Goal: Information Seeking & Learning: Learn about a topic

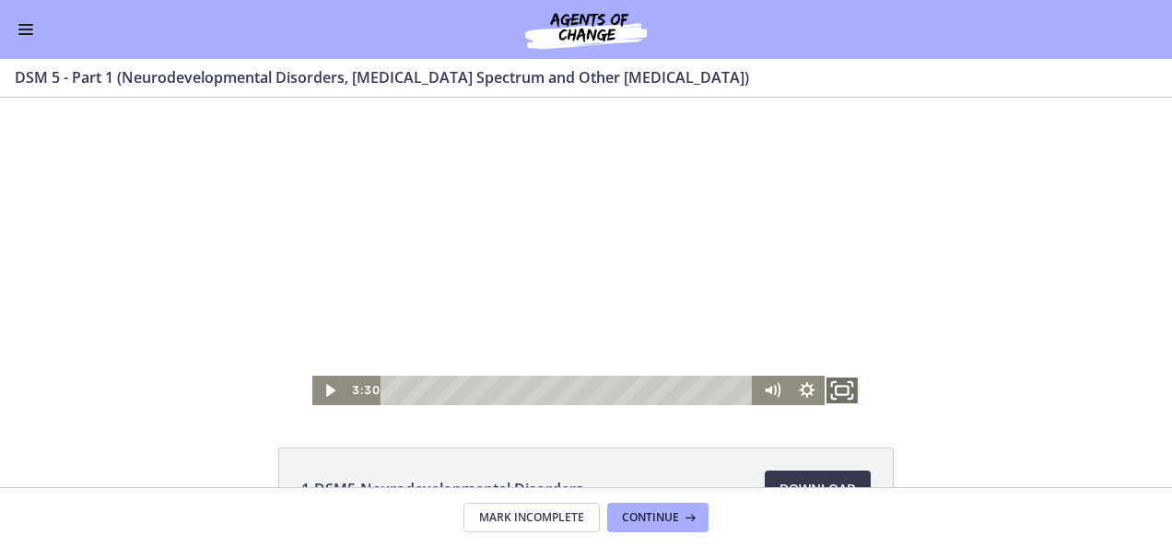
click at [844, 394] on icon "Fullscreen" at bounding box center [842, 390] width 42 height 35
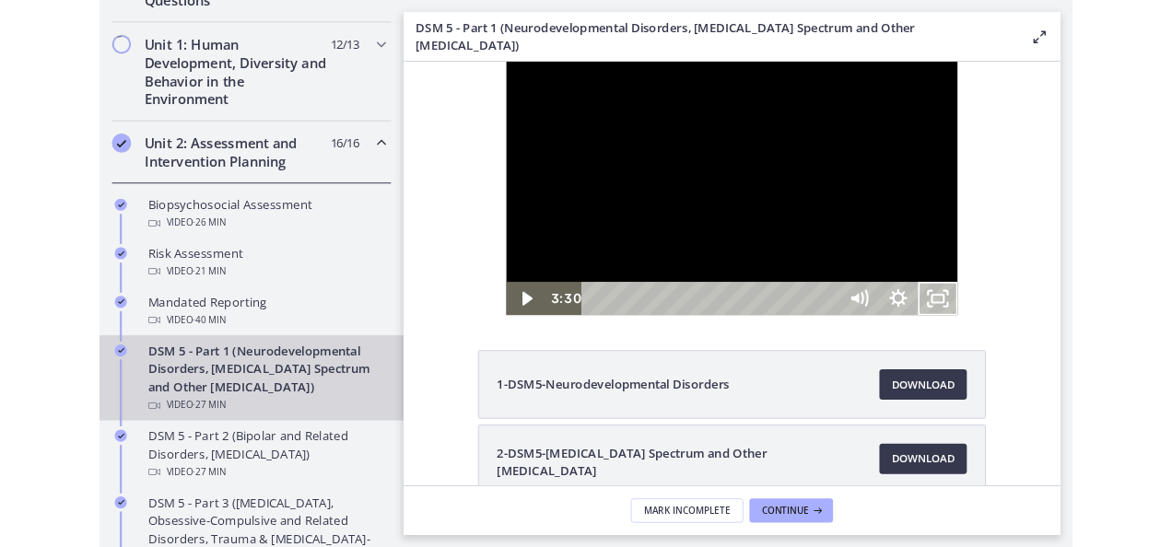
scroll to position [560, 0]
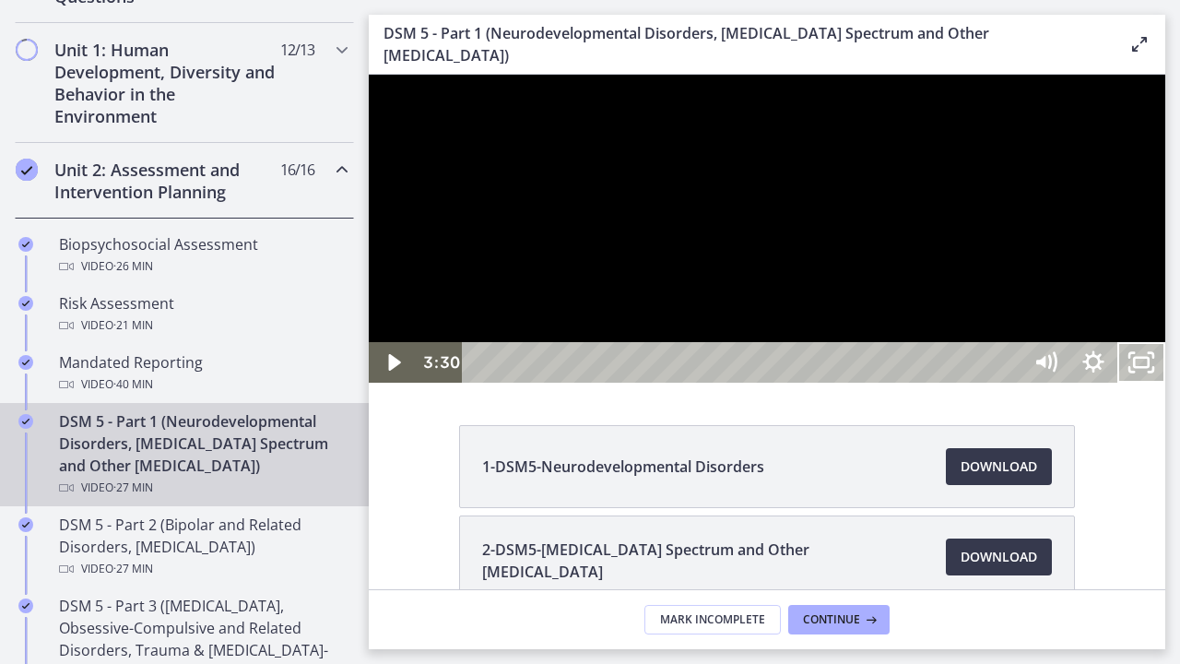
click at [1117, 342] on button "Unfullscreen" at bounding box center [1141, 362] width 48 height 41
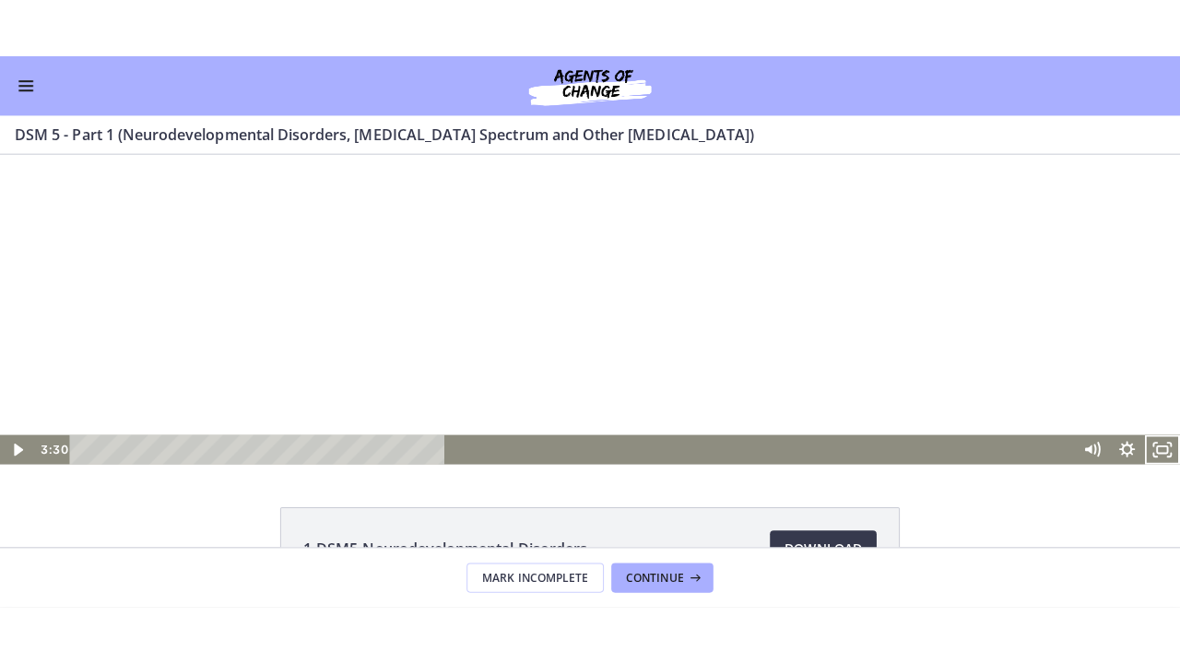
scroll to position [557, 0]
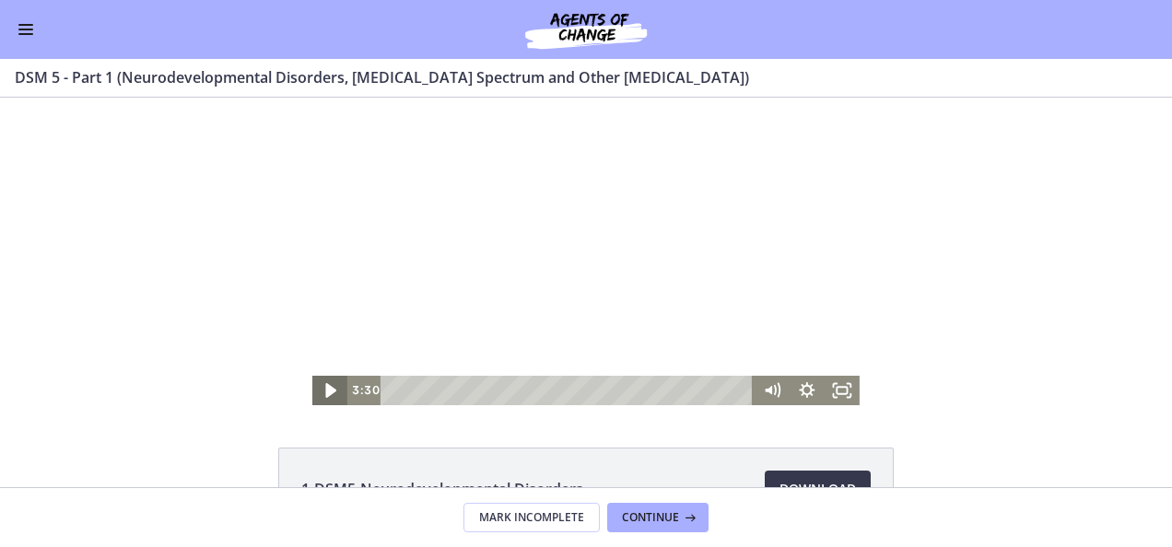
click at [324, 398] on icon "Play Video" at bounding box center [332, 390] width 42 height 35
click at [834, 393] on icon "Fullscreen" at bounding box center [842, 390] width 35 height 29
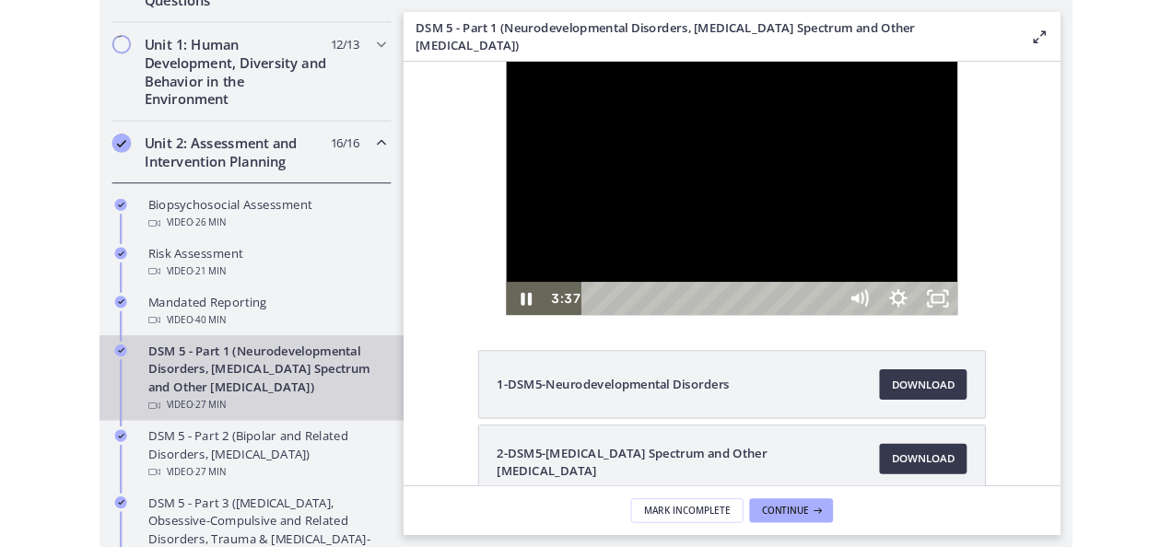
scroll to position [560, 0]
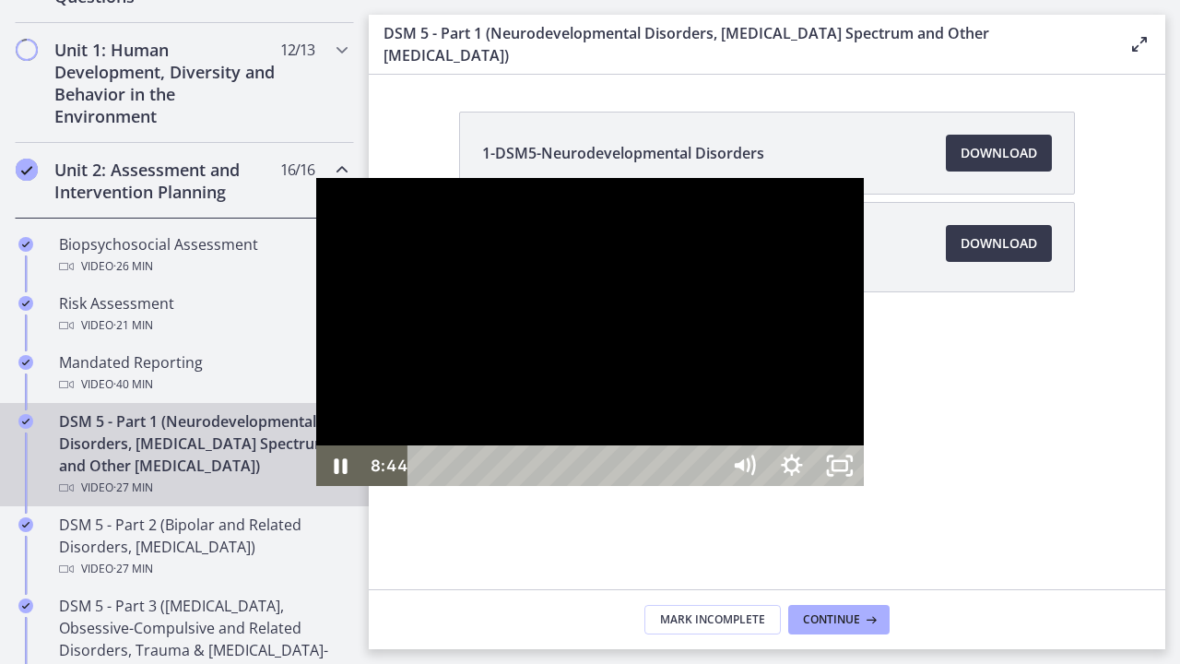
click at [726, 280] on div at bounding box center [589, 332] width 547 height 308
click at [635, 280] on div at bounding box center [589, 332] width 547 height 308
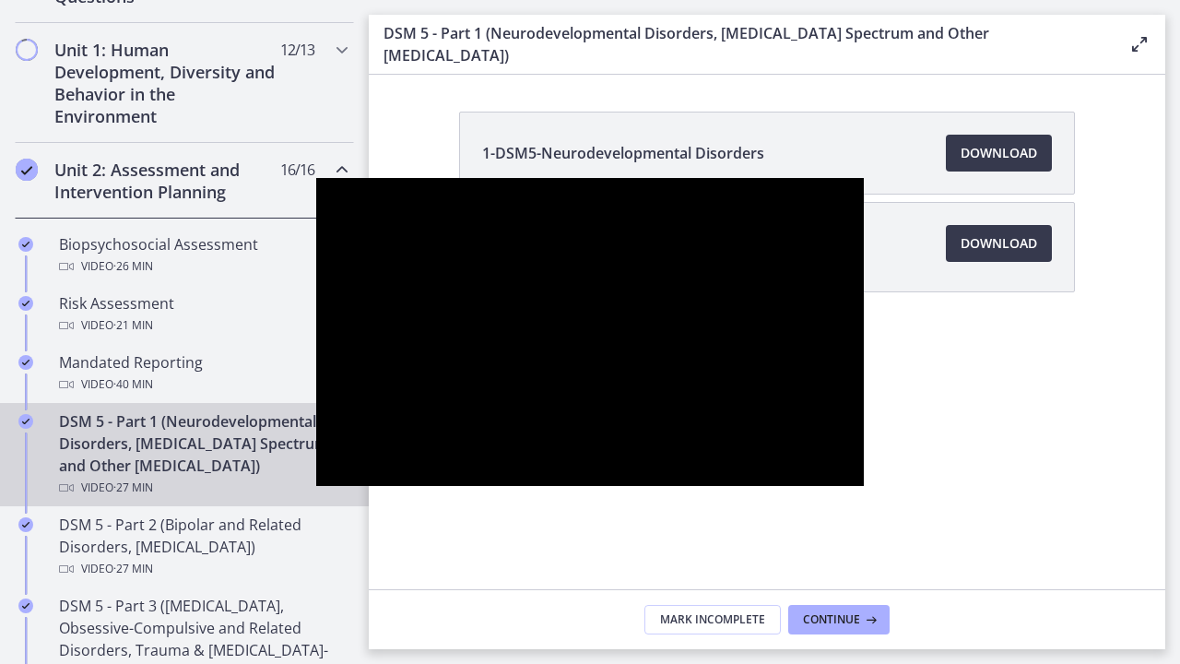
click at [316, 178] on button "Pause: cmseadc4lpnc72iv6tpg.mp4" at bounding box center [316, 178] width 1 height 1
click at [316, 178] on button "Play Video: cmseadc4lpnc72iv6tpg.mp4" at bounding box center [316, 178] width 1 height 1
click at [316, 178] on button "Pause: cmseadc4lpnc72iv6tpg.mp4" at bounding box center [316, 178] width 1 height 1
click at [316, 178] on button "Play Video: cmseadc4lpnc72iv6tpg.mp4" at bounding box center [316, 178] width 1 height 1
click at [316, 178] on button "Pause: cmseadc4lpnc72iv6tpg.mp4" at bounding box center [316, 178] width 1 height 1
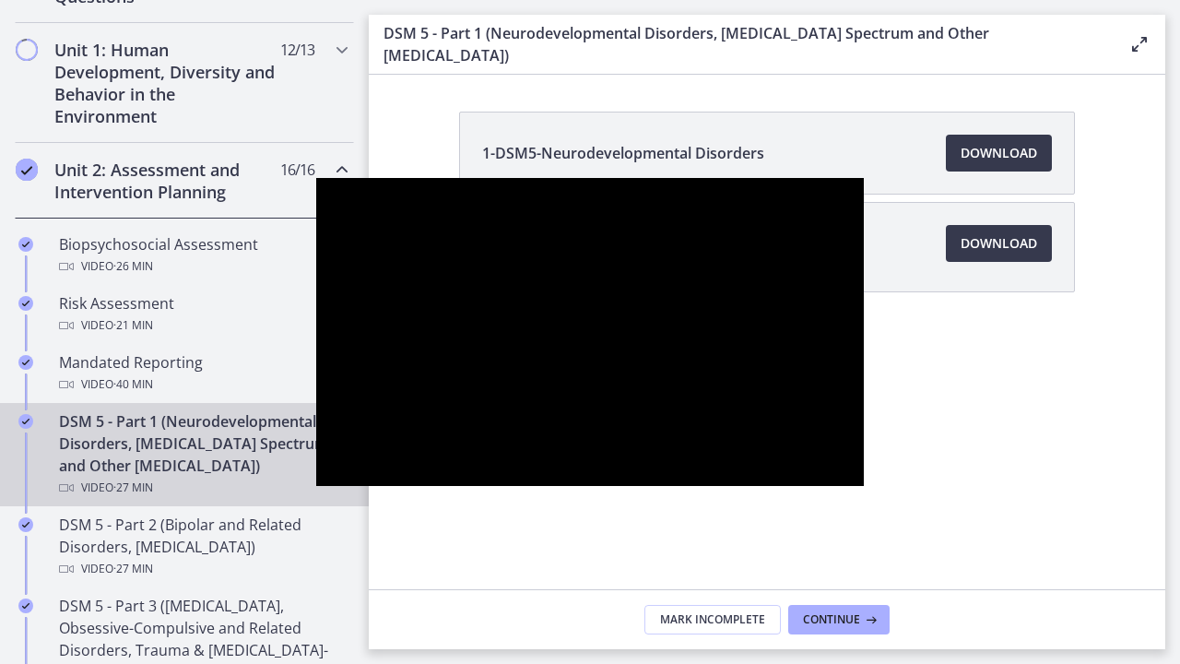
click at [316, 178] on button "Play Video: cmseadc4lpnc72iv6tpg.mp4" at bounding box center [316, 178] width 1 height 1
click at [316, 178] on button "Pause: cmseadc4lpnc72iv6tpg.mp4" at bounding box center [316, 178] width 1 height 1
click at [316, 178] on button "Play Video: cmseadc4lpnc72iv6tpg.mp4" at bounding box center [316, 178] width 1 height 1
click at [316, 178] on button "Pause: cmseadc4lpnc72iv6tpg.mp4" at bounding box center [316, 178] width 1 height 1
click at [316, 178] on button "Play Video: cmseadc4lpnc72iv6tpg.mp4" at bounding box center [316, 178] width 1 height 1
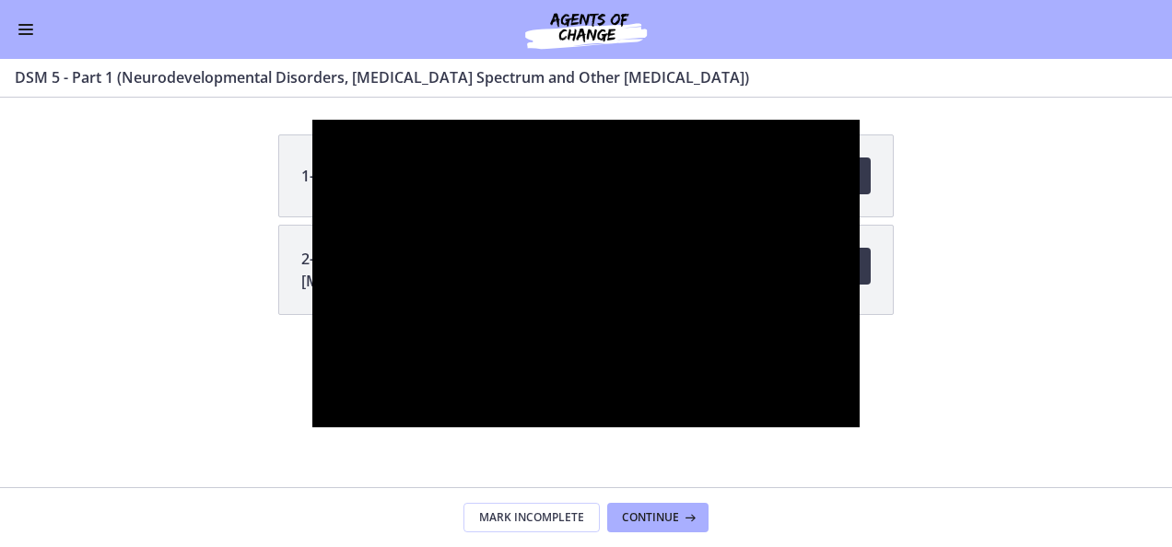
scroll to position [557, 0]
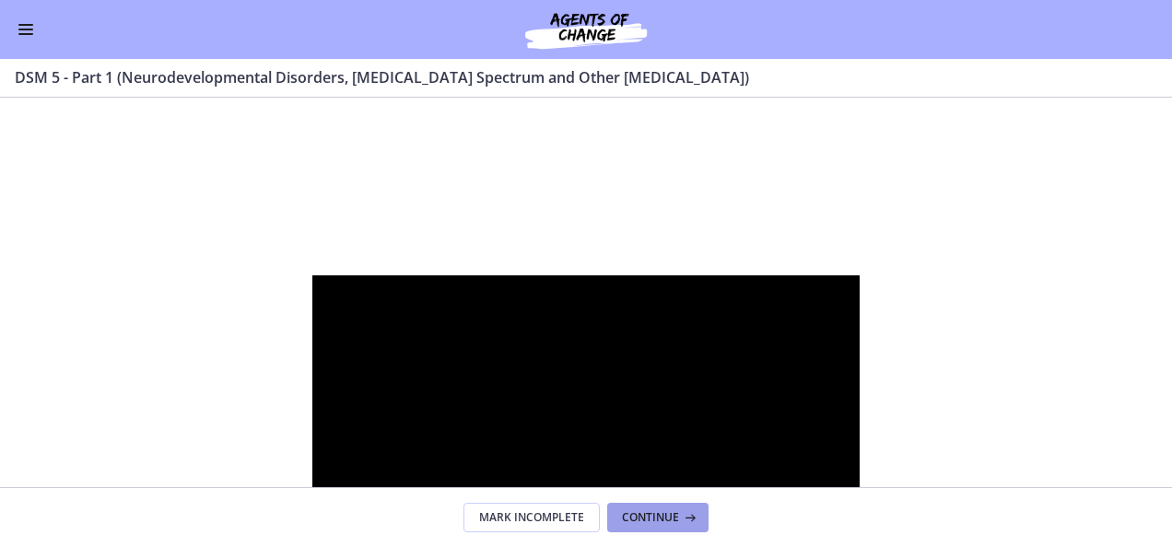
click at [645, 509] on button "Continue" at bounding box center [657, 517] width 101 height 29
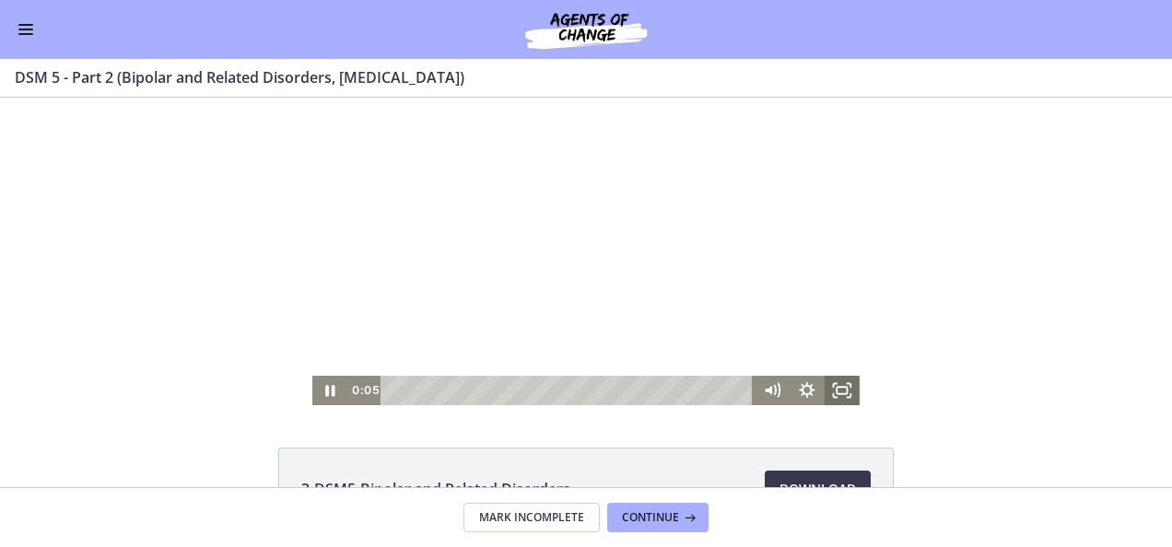
click at [831, 390] on icon "Fullscreen" at bounding box center [842, 390] width 35 height 29
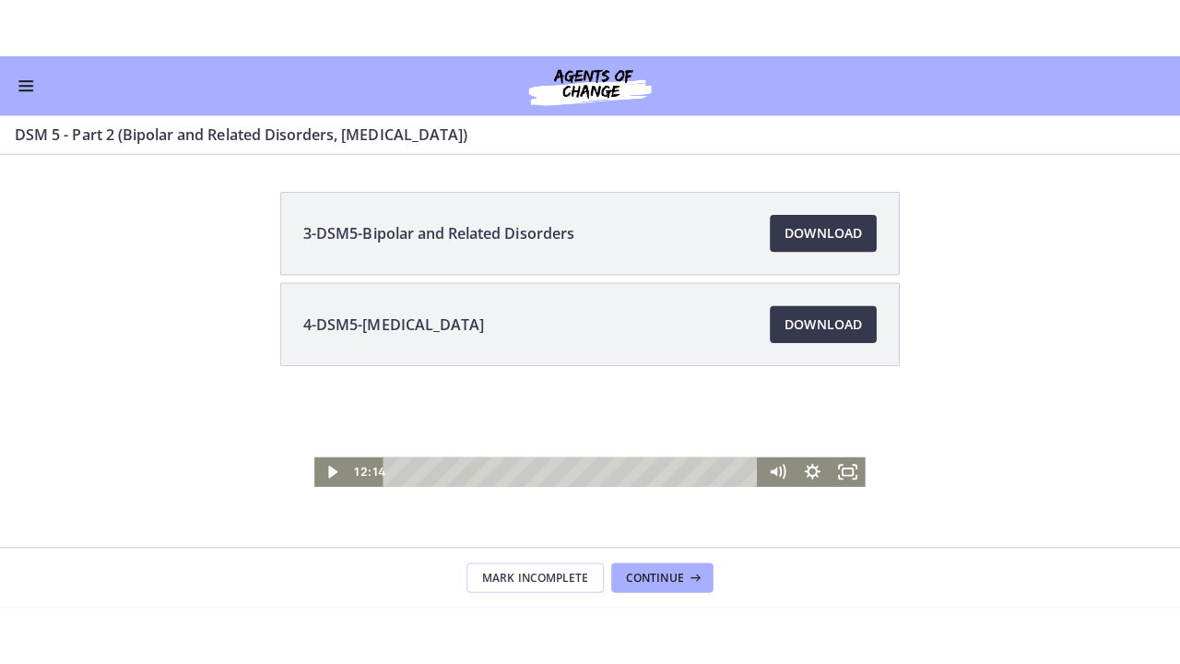
scroll to position [557, 0]
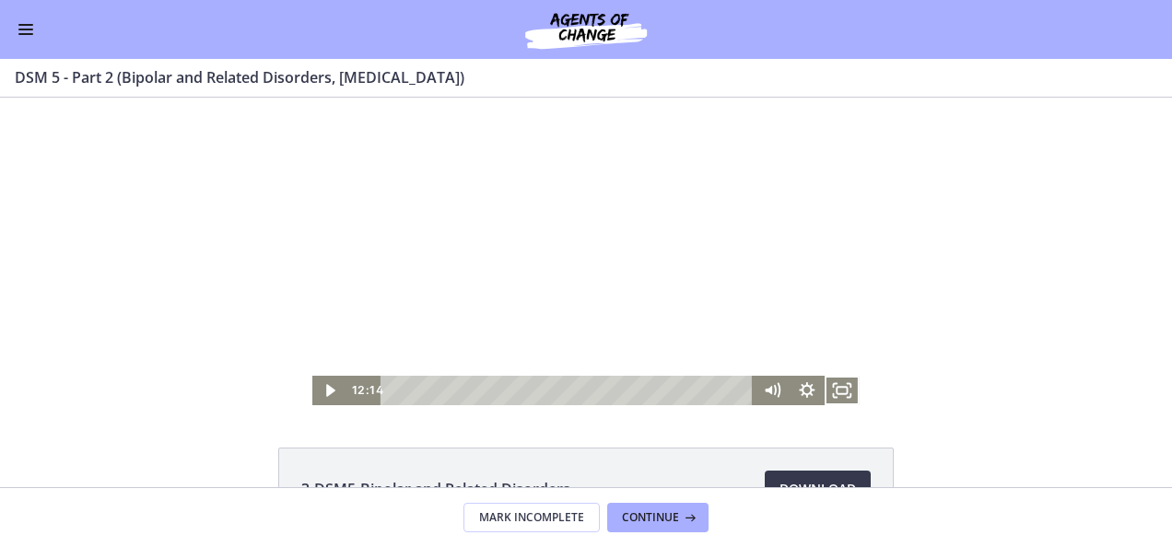
click at [631, 227] on div at bounding box center [585, 252] width 547 height 308
click at [837, 394] on rect "Fullscreen" at bounding box center [842, 390] width 10 height 7
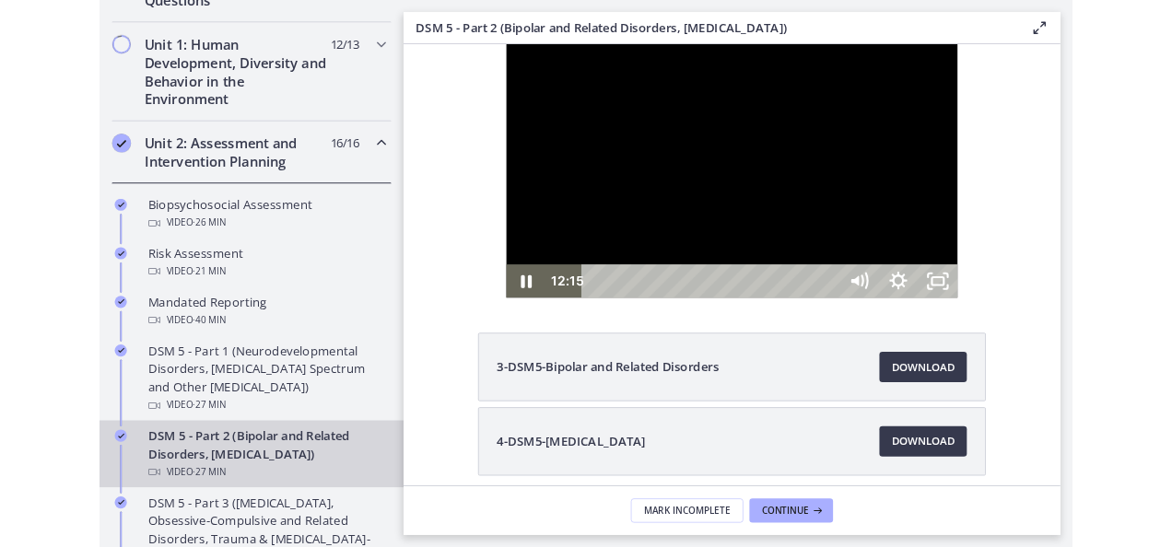
scroll to position [560, 0]
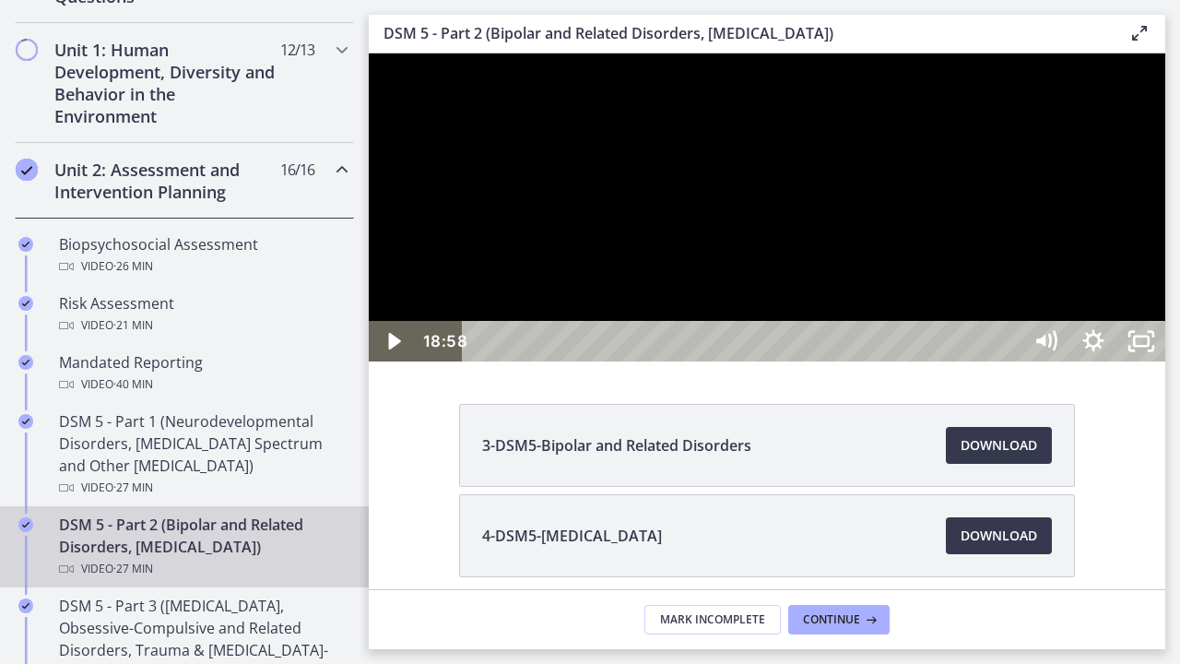
click at [660, 360] on div at bounding box center [767, 207] width 796 height 308
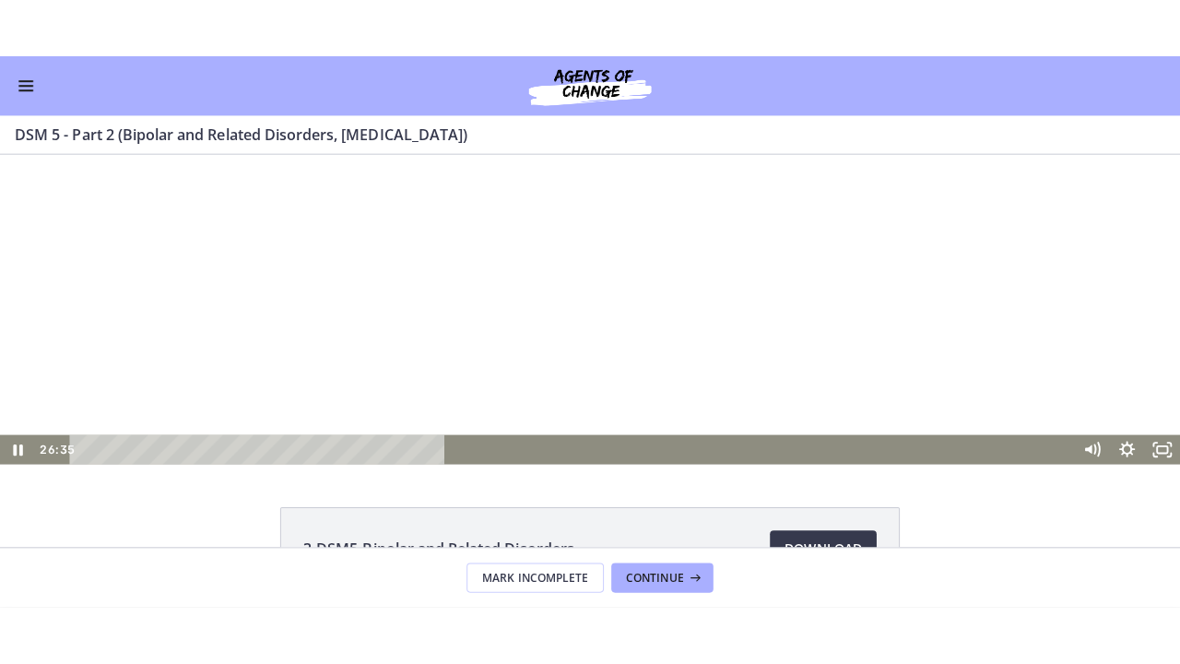
scroll to position [557, 0]
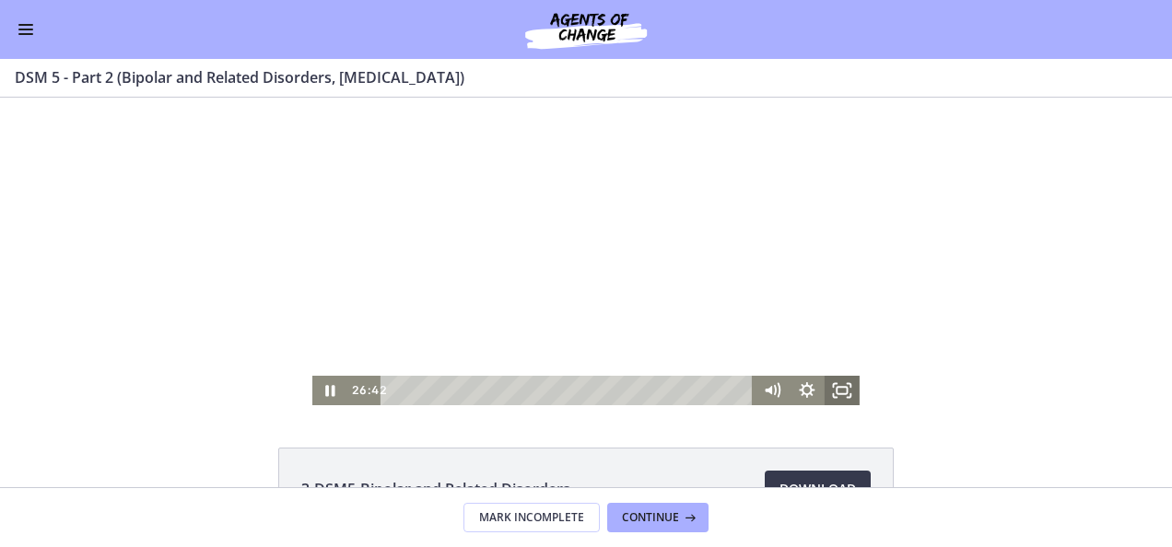
click at [833, 395] on icon "Fullscreen" at bounding box center [842, 390] width 35 height 29
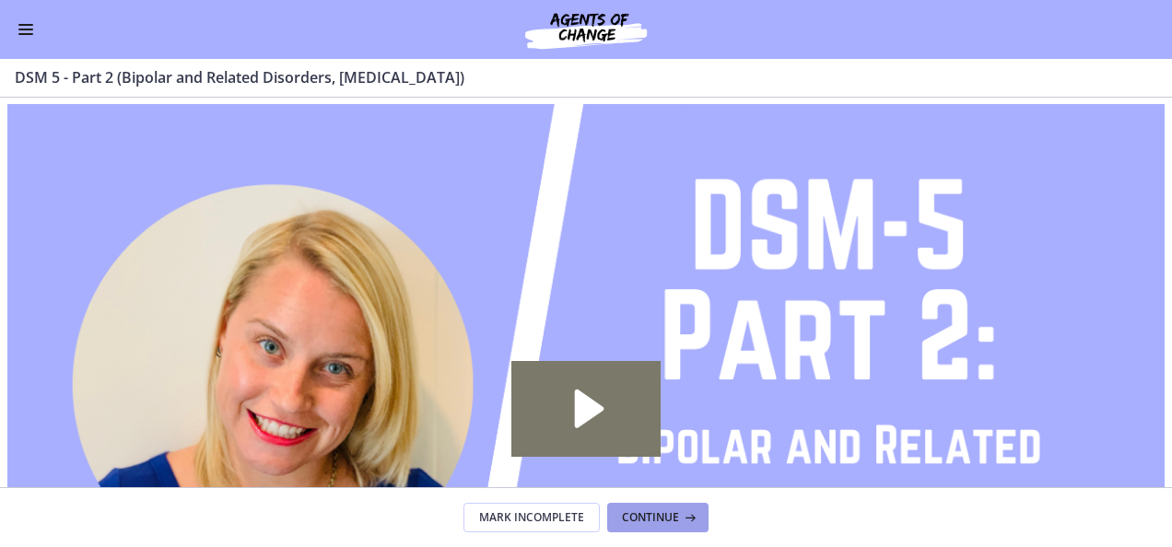
click at [651, 524] on span "Continue" at bounding box center [650, 518] width 57 height 15
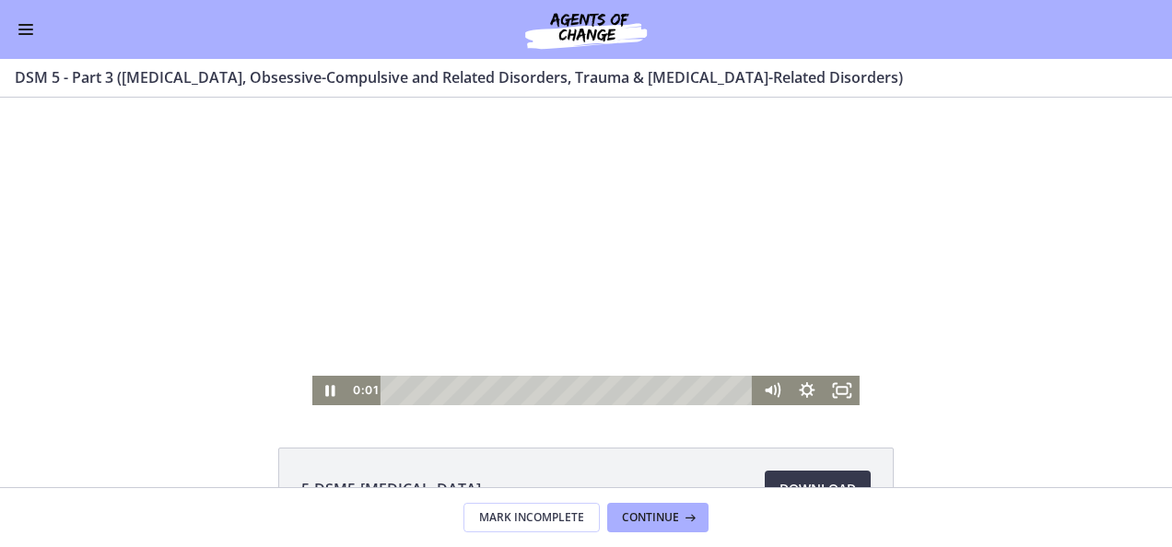
click at [490, 291] on div at bounding box center [585, 252] width 547 height 308
